Goal: Task Accomplishment & Management: Use online tool/utility

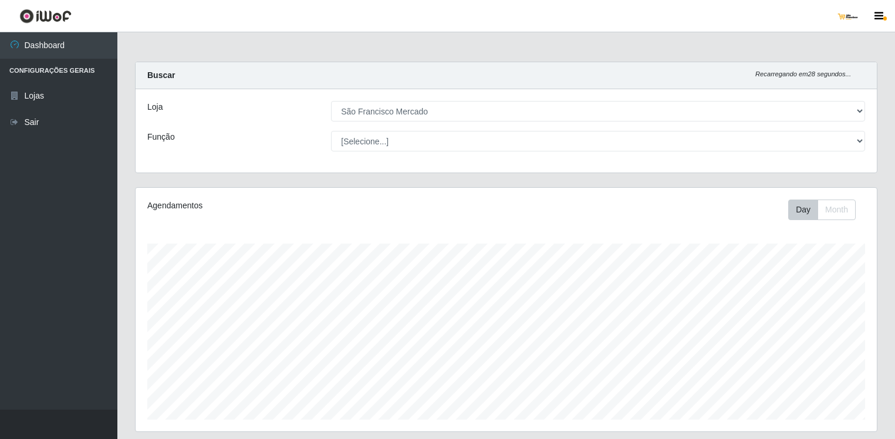
select select "168"
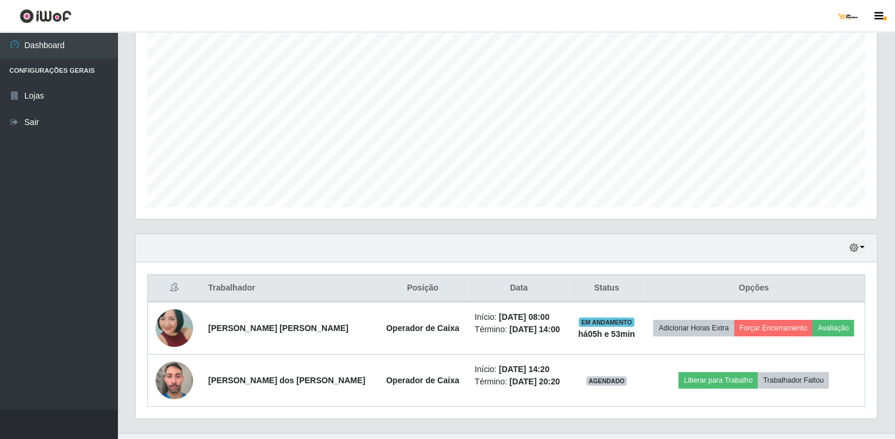
scroll to position [234, 0]
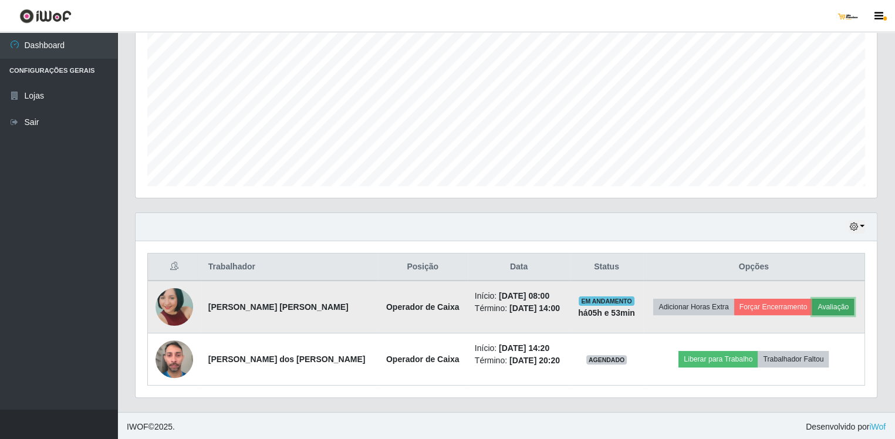
click at [831, 303] on button "Avaliação" at bounding box center [834, 307] width 42 height 16
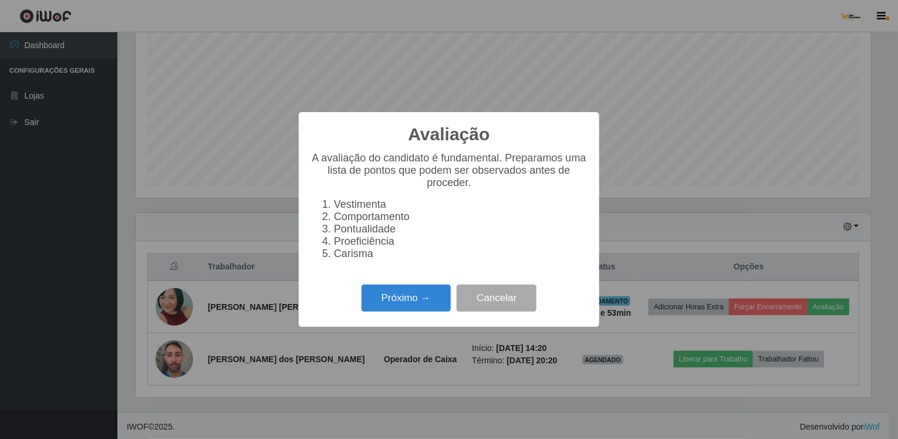
click at [687, 159] on div "Avaliação × A avaliação do candidato é fundamental. Preparamos uma lista de pon…" at bounding box center [449, 219] width 898 height 439
click at [508, 295] on button "Cancelar" at bounding box center [497, 299] width 80 height 28
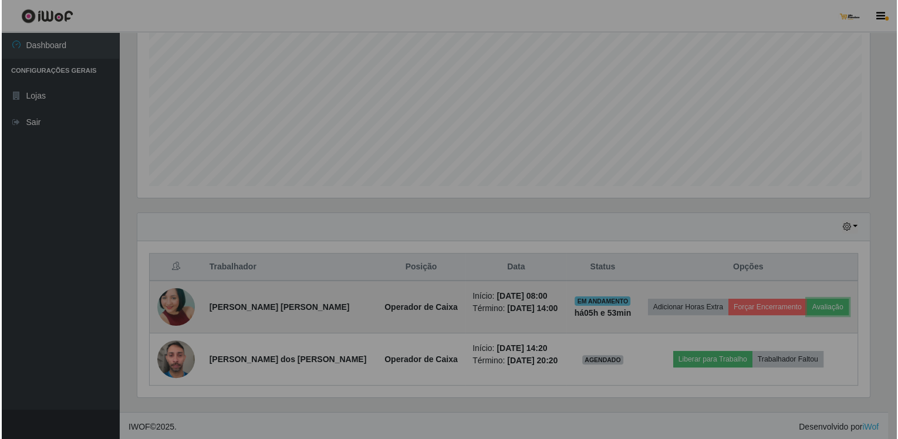
scroll to position [244, 742]
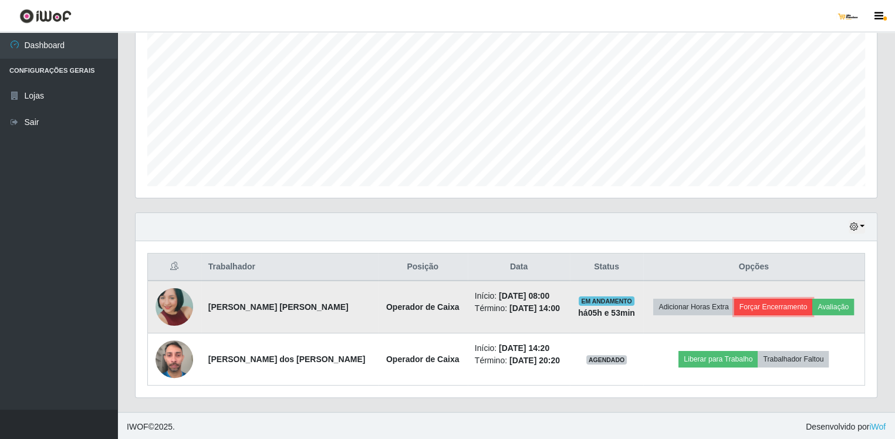
click at [777, 308] on button "Forçar Encerramento" at bounding box center [774, 307] width 79 height 16
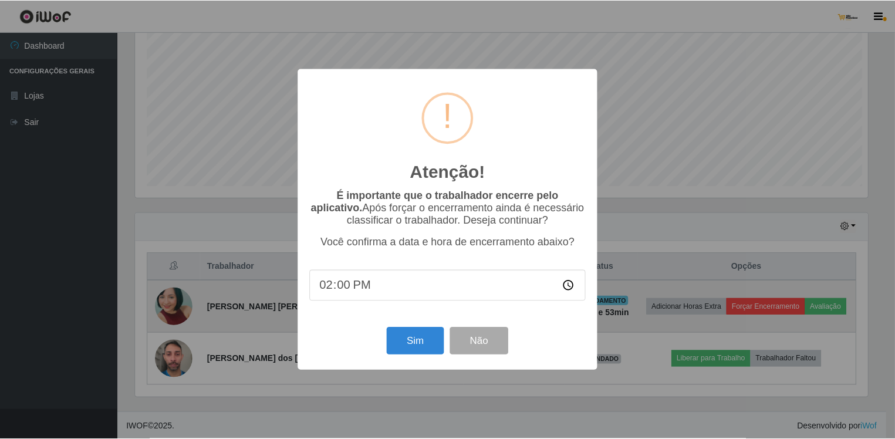
scroll to position [244, 736]
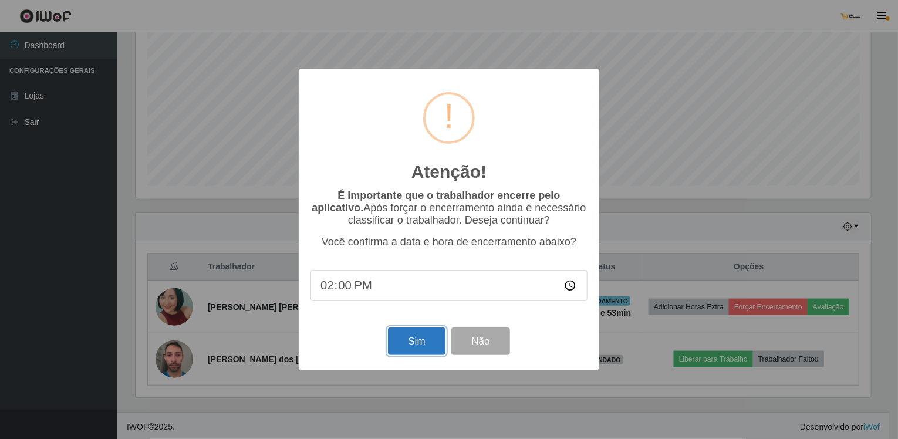
click at [418, 346] on button "Sim" at bounding box center [416, 342] width 57 height 28
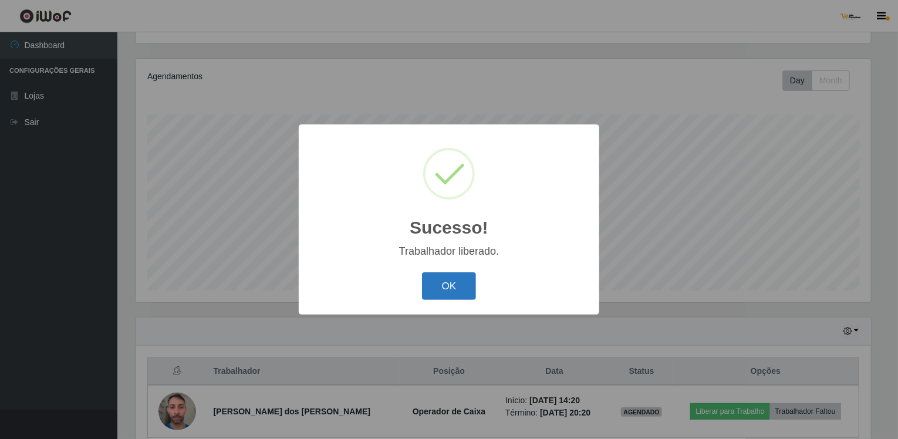
click at [453, 295] on button "OK" at bounding box center [449, 286] width 55 height 28
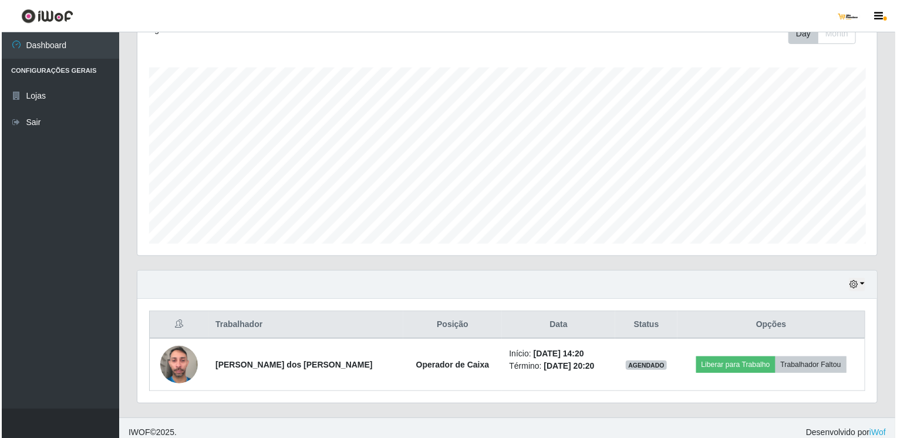
scroll to position [183, 0]
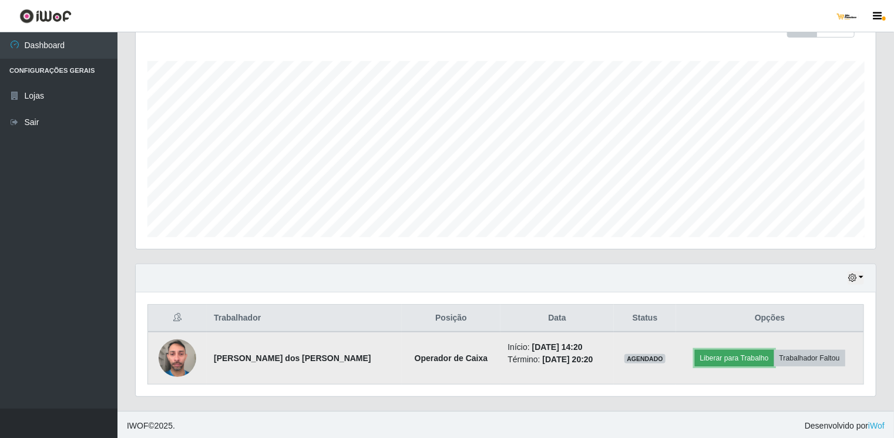
click at [737, 353] on button "Liberar para Trabalho" at bounding box center [734, 358] width 79 height 16
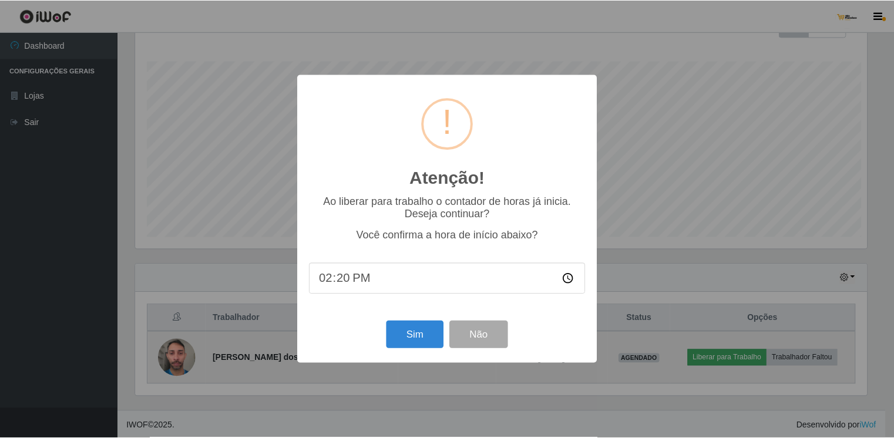
scroll to position [244, 735]
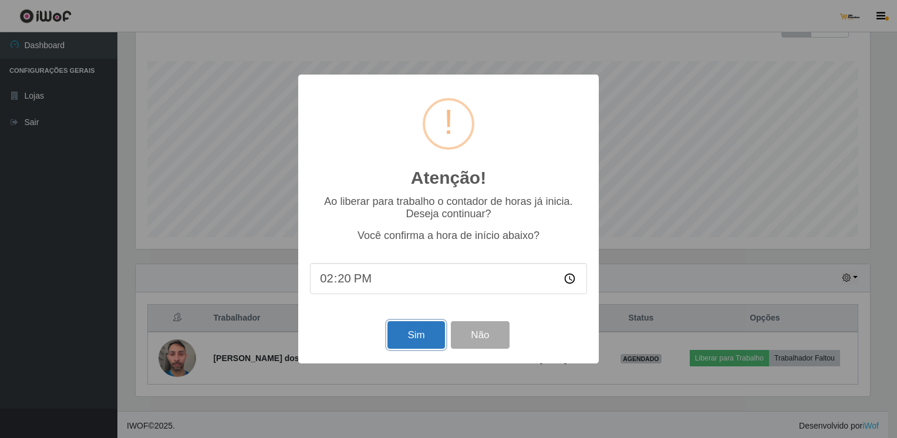
click at [407, 341] on button "Sim" at bounding box center [416, 335] width 57 height 28
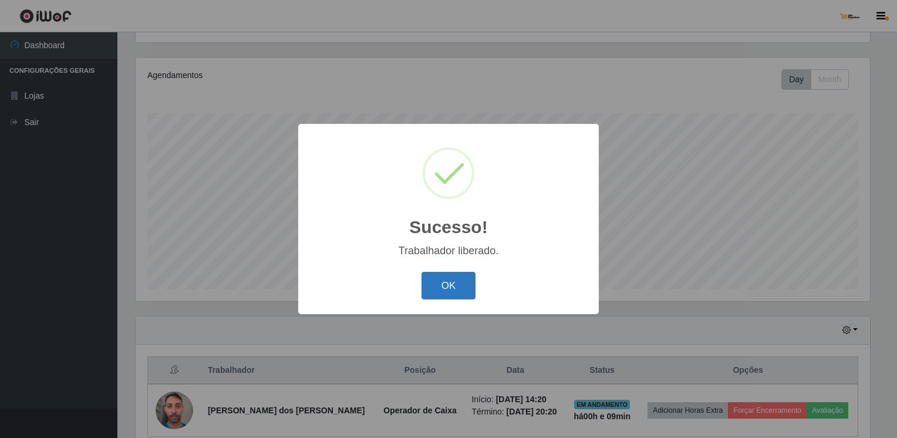
click at [452, 298] on button "OK" at bounding box center [449, 286] width 55 height 28
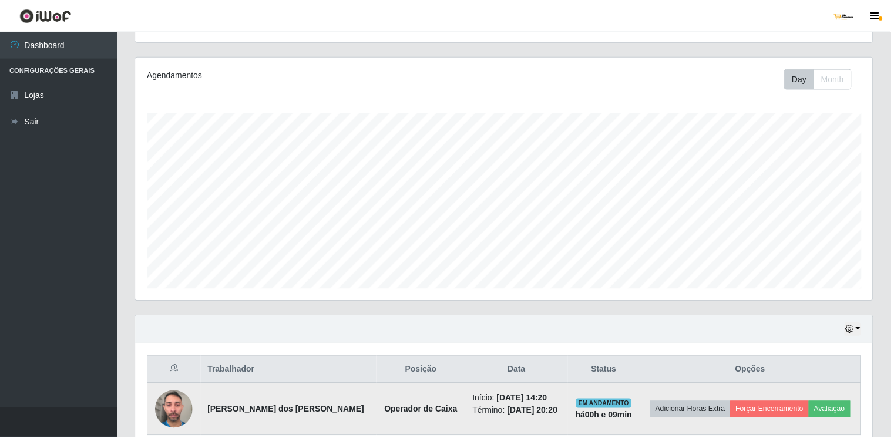
scroll to position [244, 740]
